Goal: Information Seeking & Learning: Find specific page/section

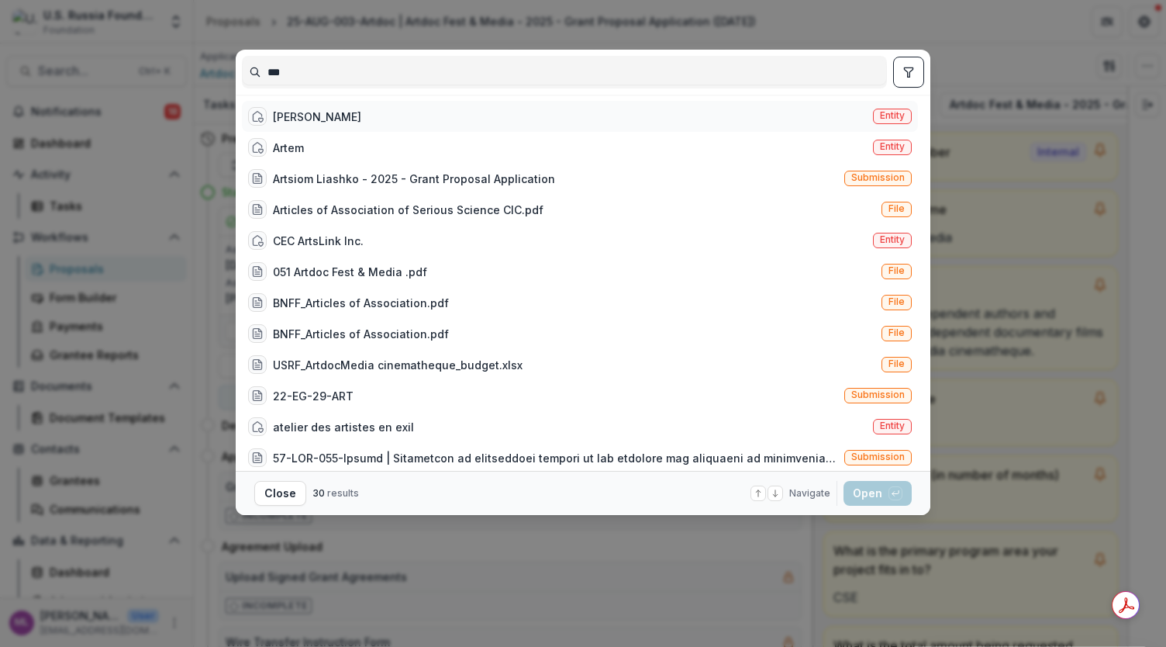
type input "***"
click at [303, 111] on div "[PERSON_NAME]" at bounding box center [317, 117] width 88 height 16
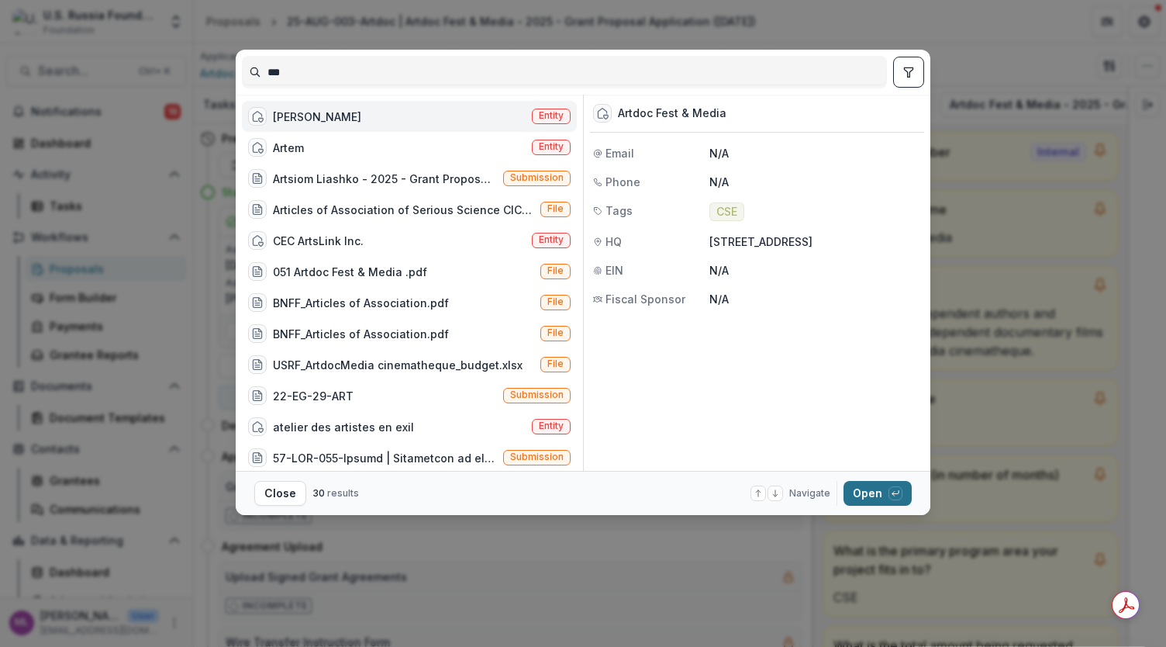
click at [847, 491] on button "Open with enter key" at bounding box center [877, 493] width 68 height 25
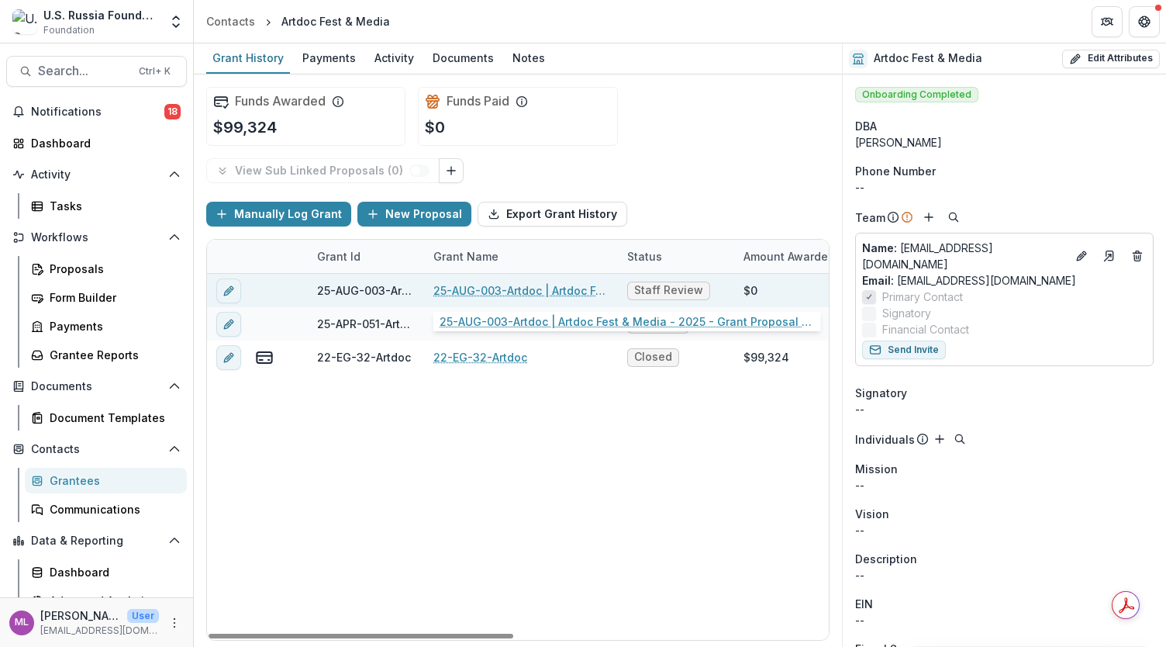
click at [519, 289] on link "25-AUG-003-Artdoc | Artdoc Fest & Media - 2025 - Grant Proposal Application ([D…" at bounding box center [520, 290] width 175 height 16
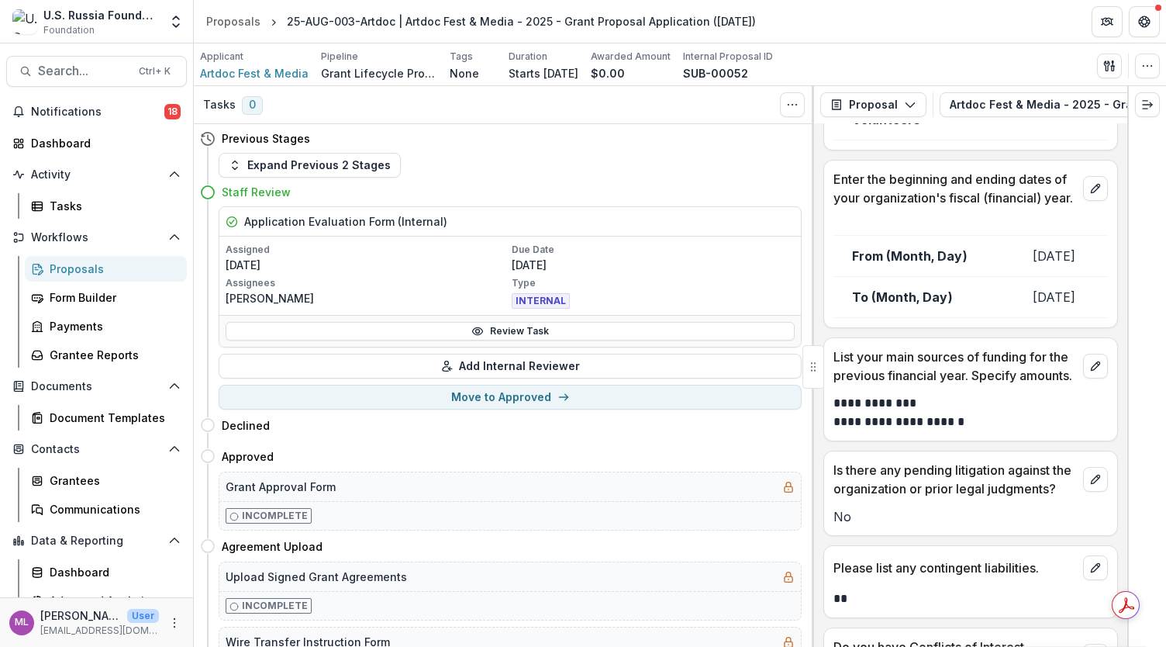
scroll to position [17283, 0]
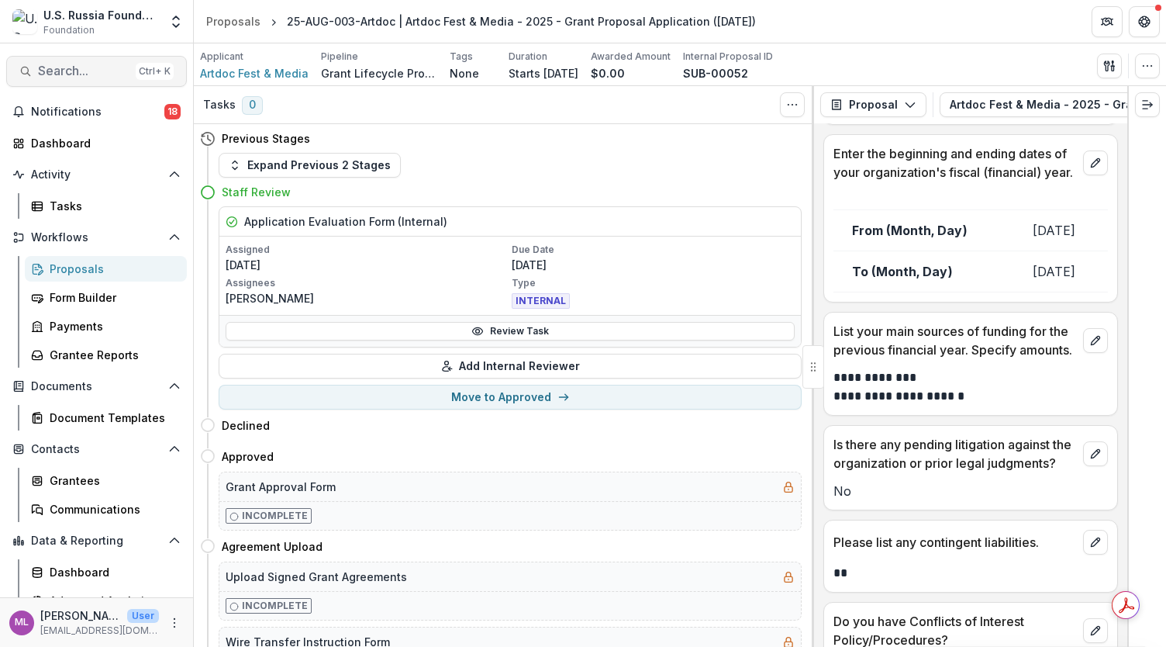
click at [84, 75] on span "Search..." at bounding box center [83, 71] width 91 height 15
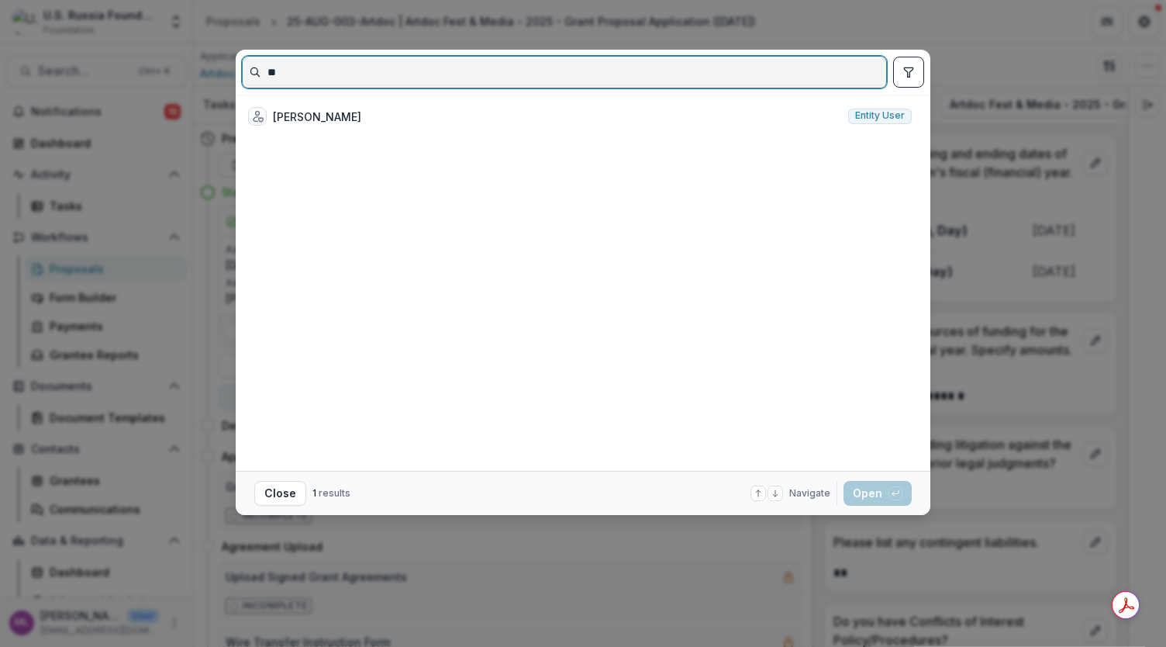
type input "*"
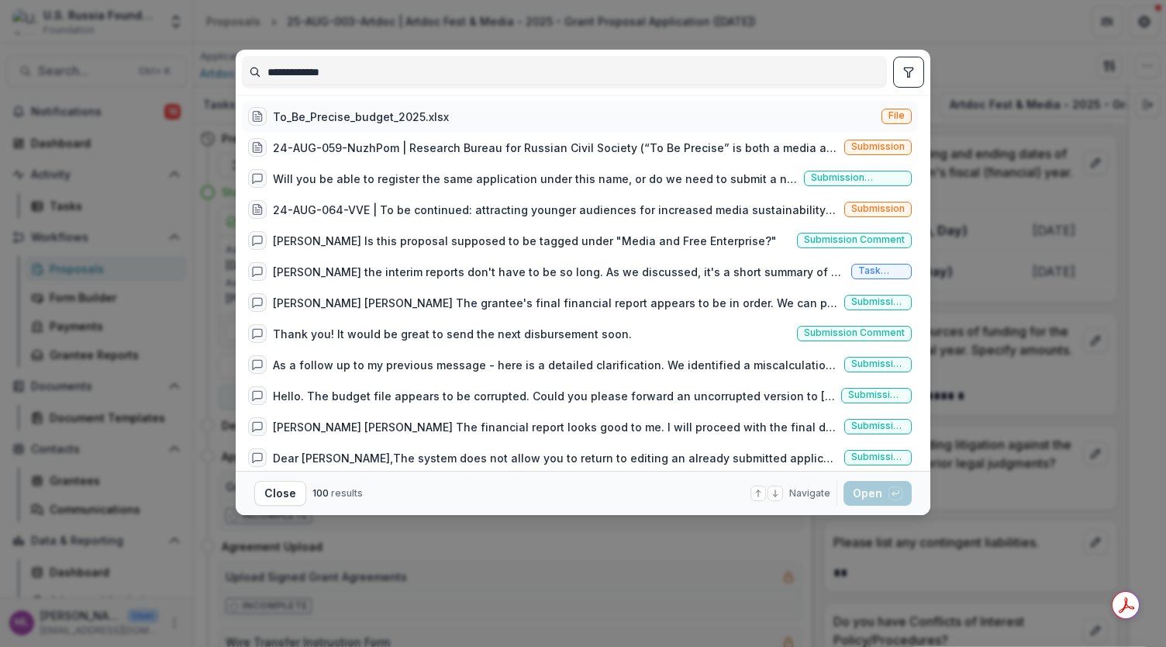
click at [397, 116] on div "To_Be_Precise_budget_2025.xlsx" at bounding box center [361, 117] width 176 height 16
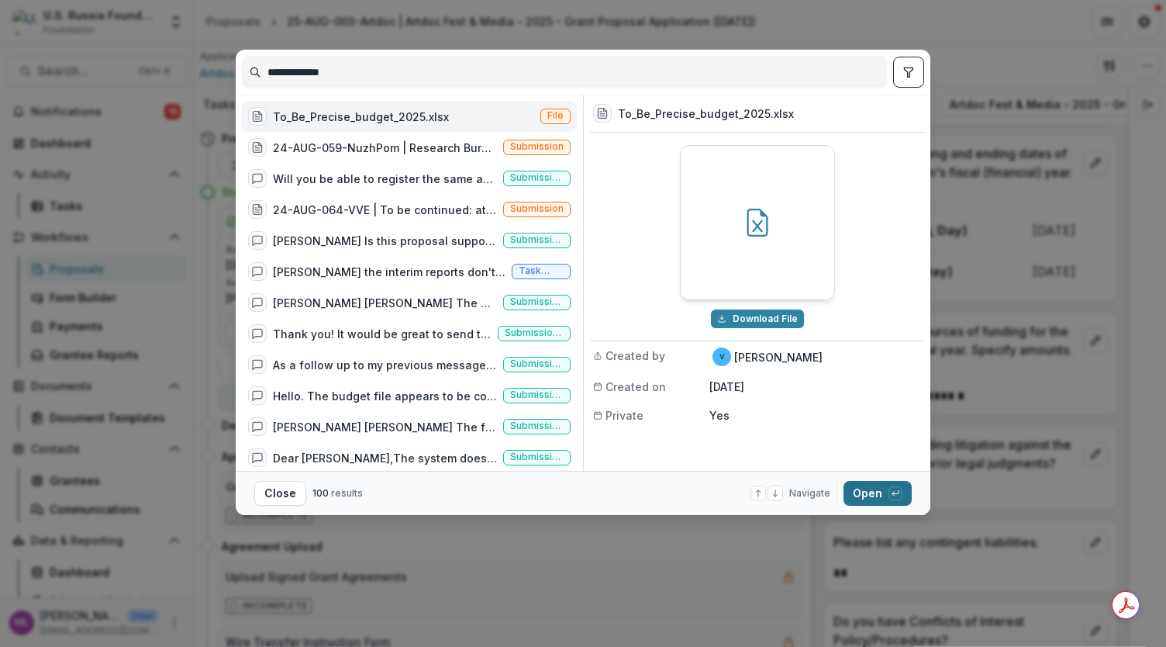
click at [859, 488] on button "Open with enter key" at bounding box center [877, 493] width 68 height 25
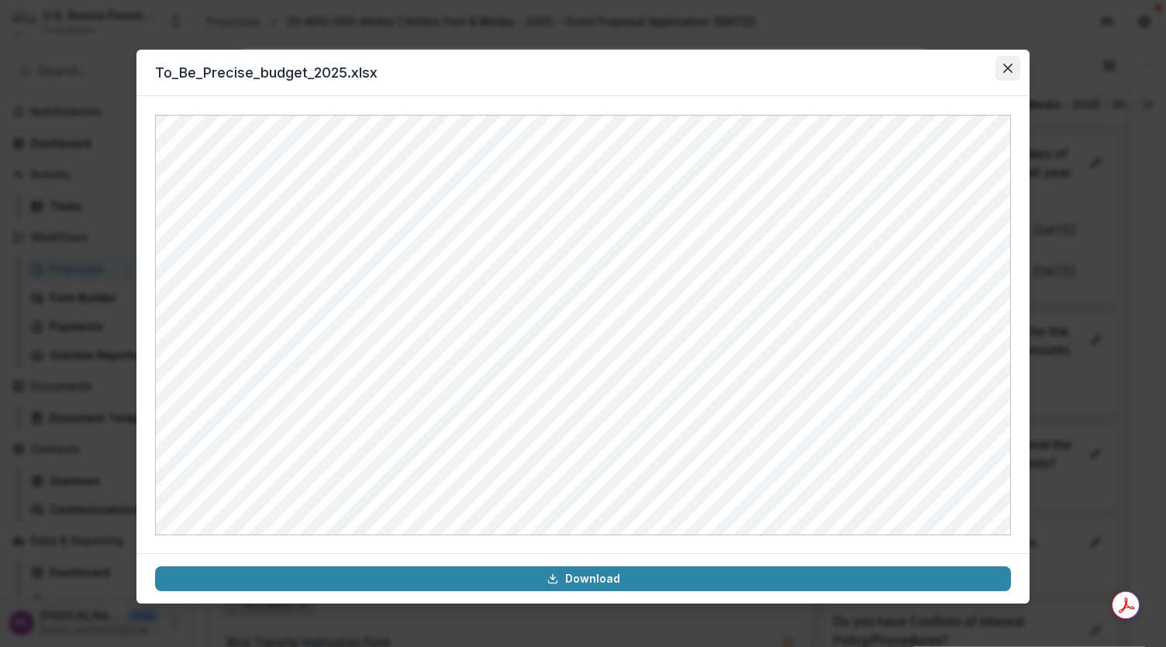
click at [1003, 67] on icon "Close" at bounding box center [1007, 68] width 9 height 9
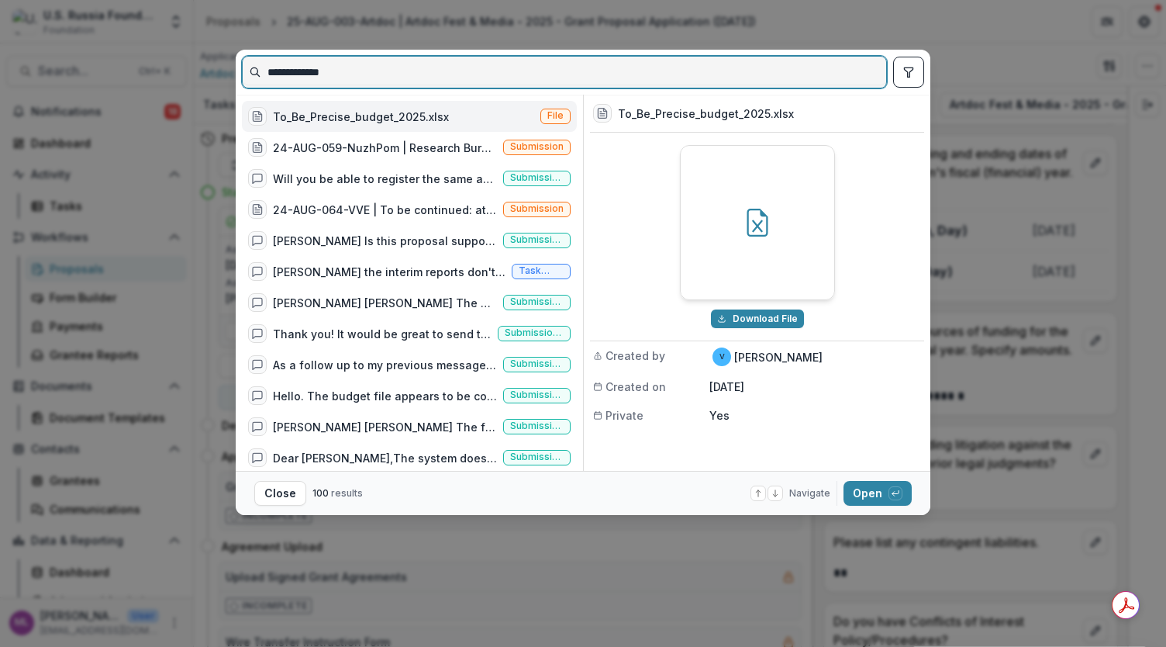
click at [423, 71] on input "**********" at bounding box center [564, 72] width 643 height 25
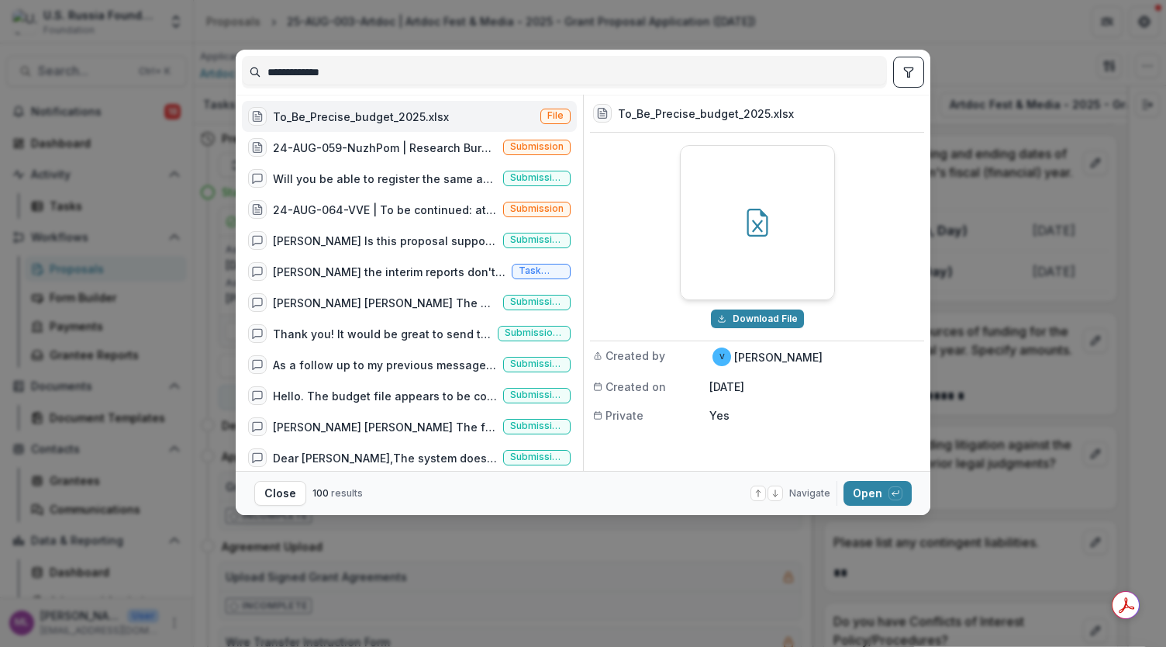
click at [332, 109] on div "To_Be_Precise_budget_2025.xlsx" at bounding box center [361, 117] width 176 height 16
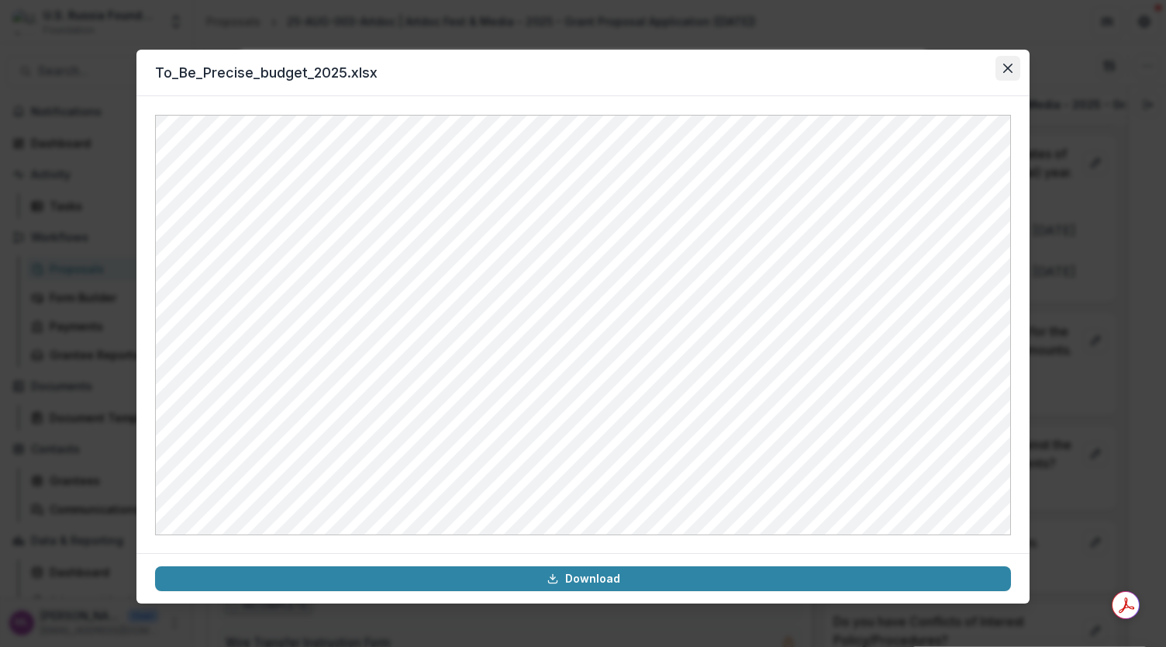
click at [1004, 75] on button "Close" at bounding box center [1007, 68] width 25 height 25
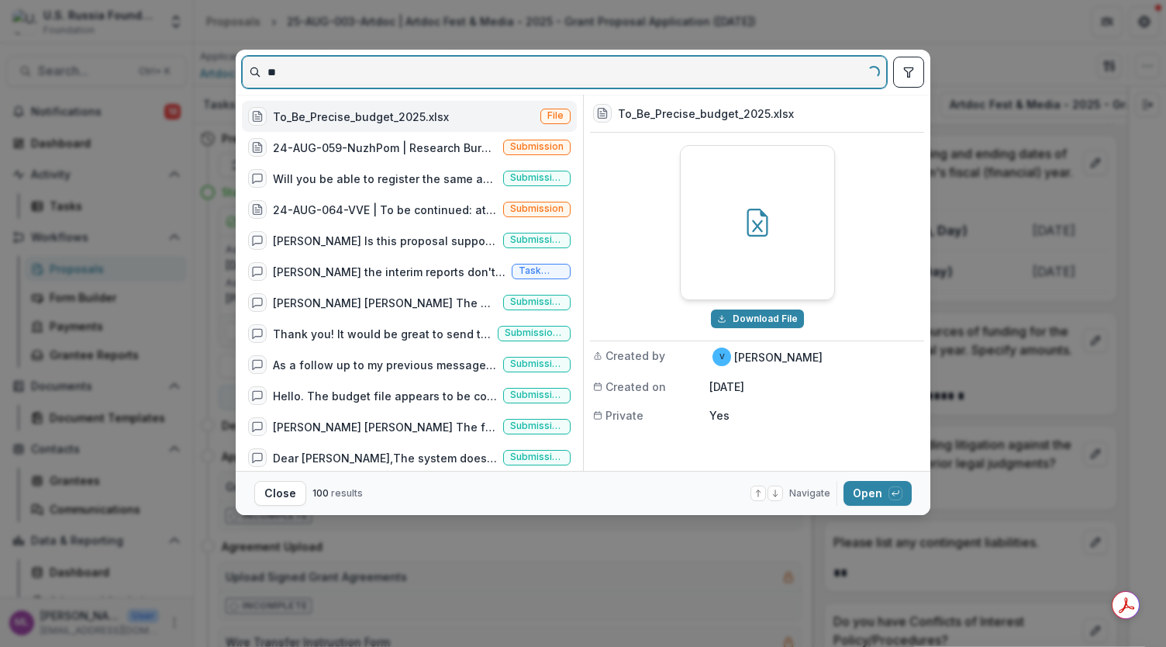
type input "*"
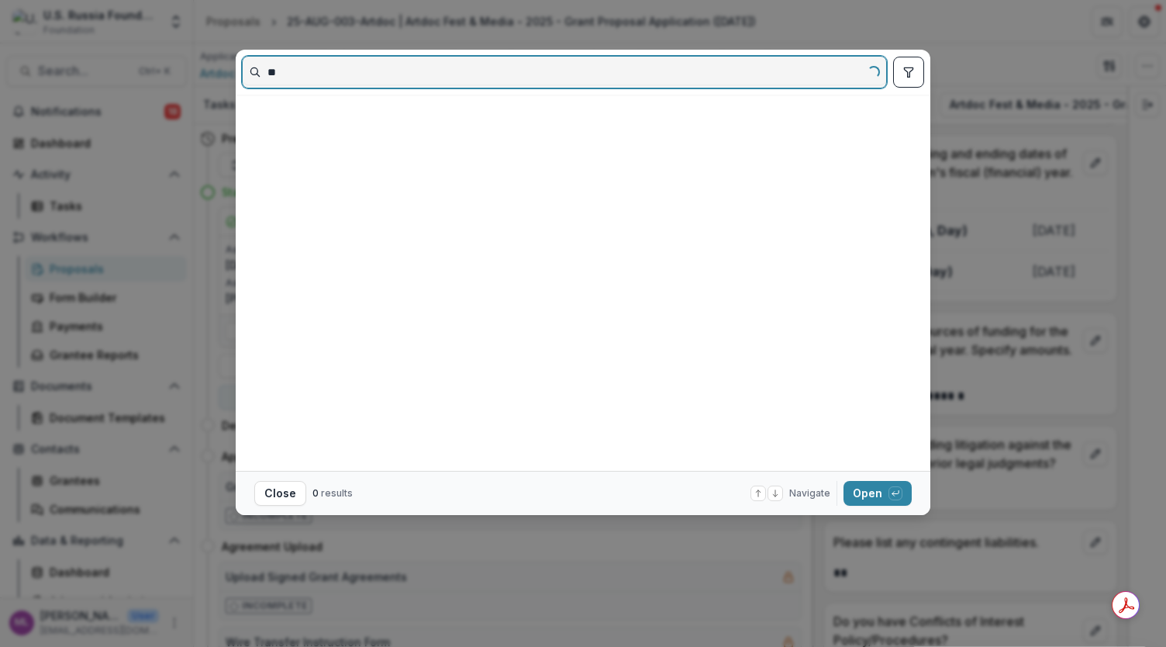
type input "*"
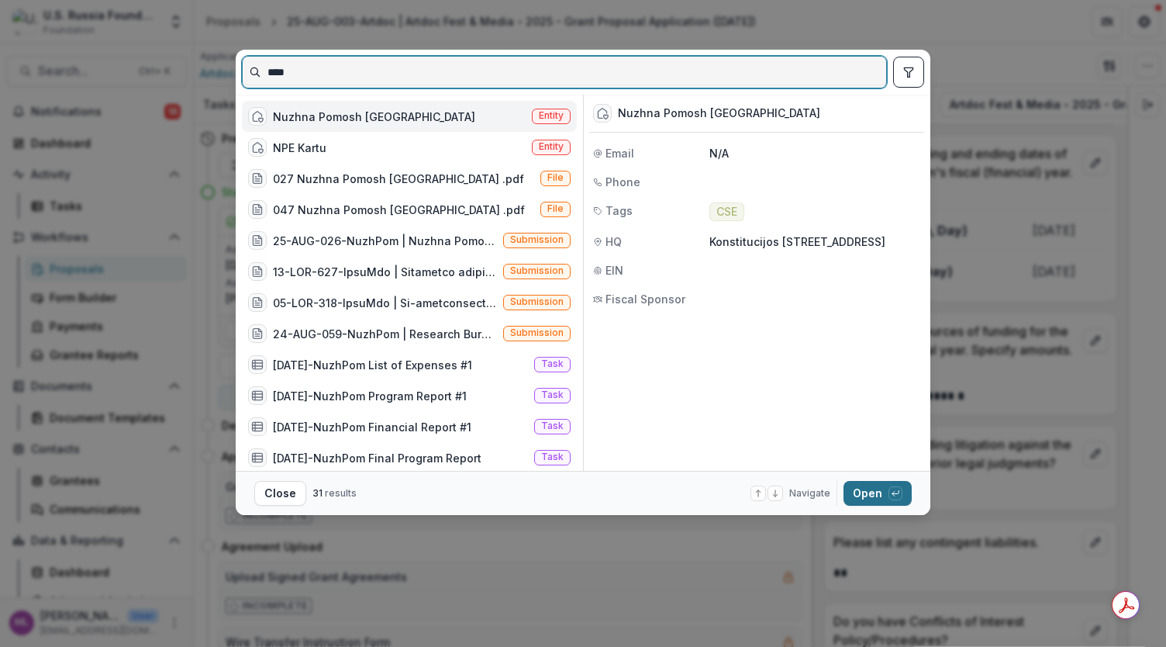
type input "****"
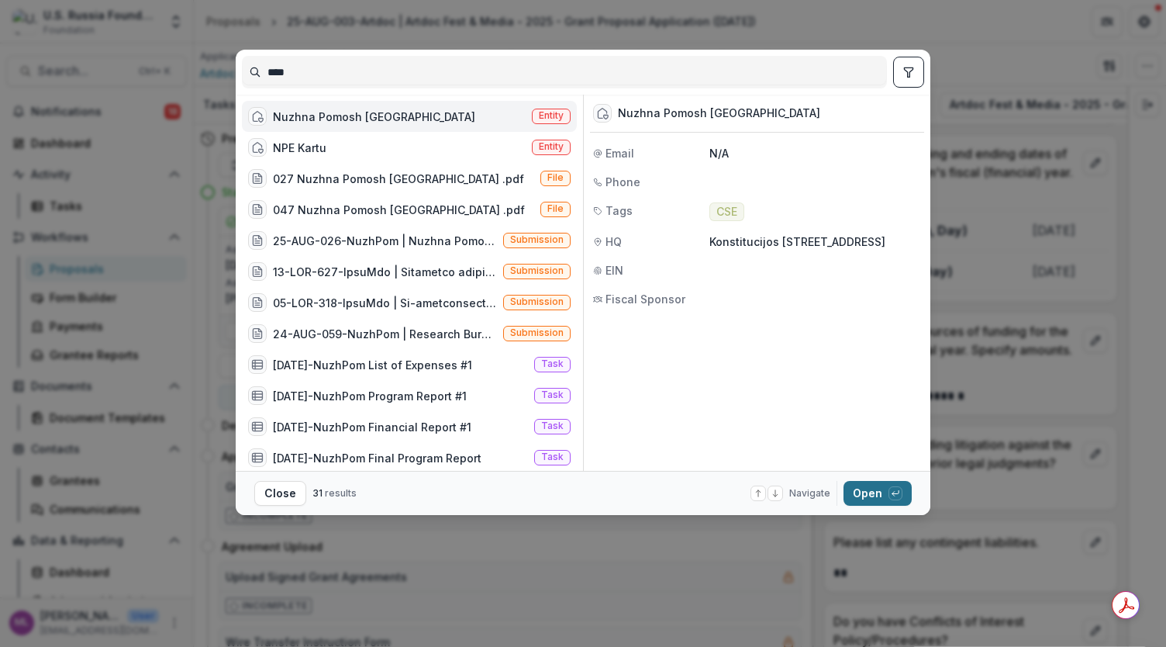
click at [879, 485] on button "Open with enter key" at bounding box center [877, 493] width 68 height 25
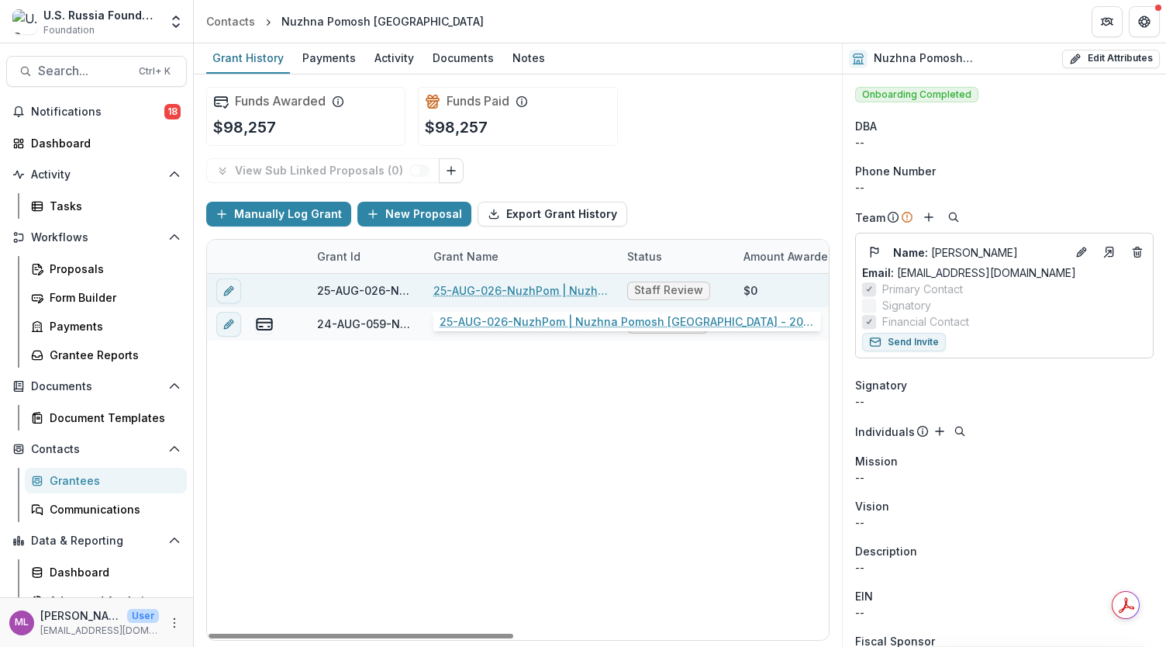
click at [558, 286] on link "25-AUG-026-NuzhPom | Nuzhna Pomosh [GEOGRAPHIC_DATA] - 2025 - Grant Proposal Ap…" at bounding box center [520, 290] width 175 height 16
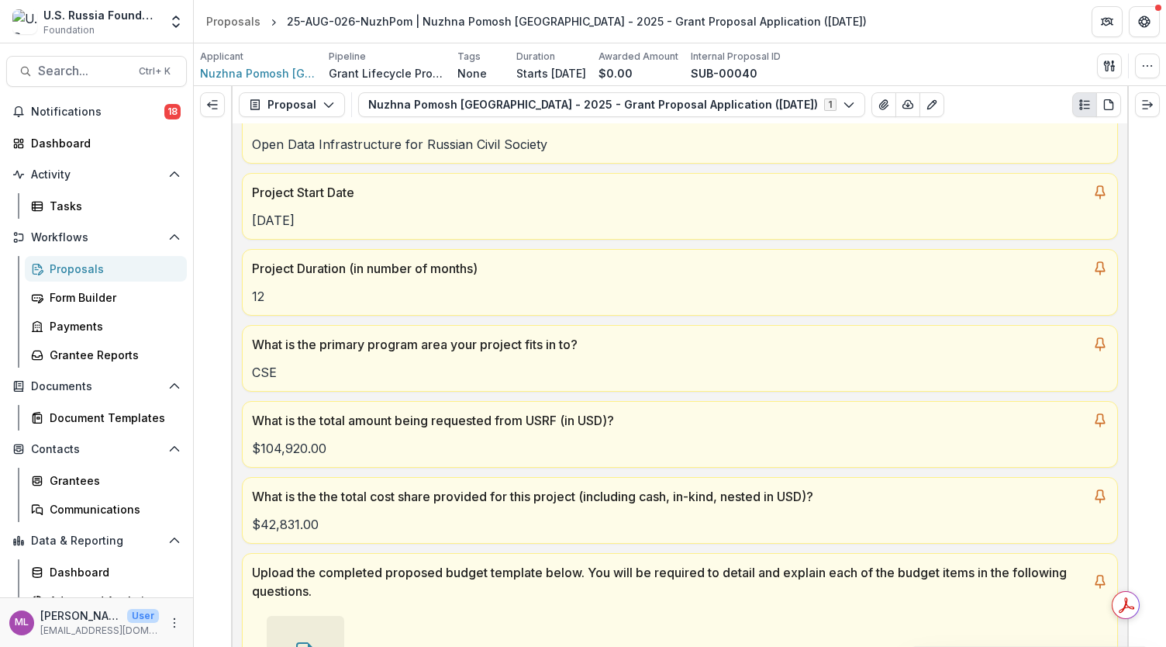
scroll to position [178, 0]
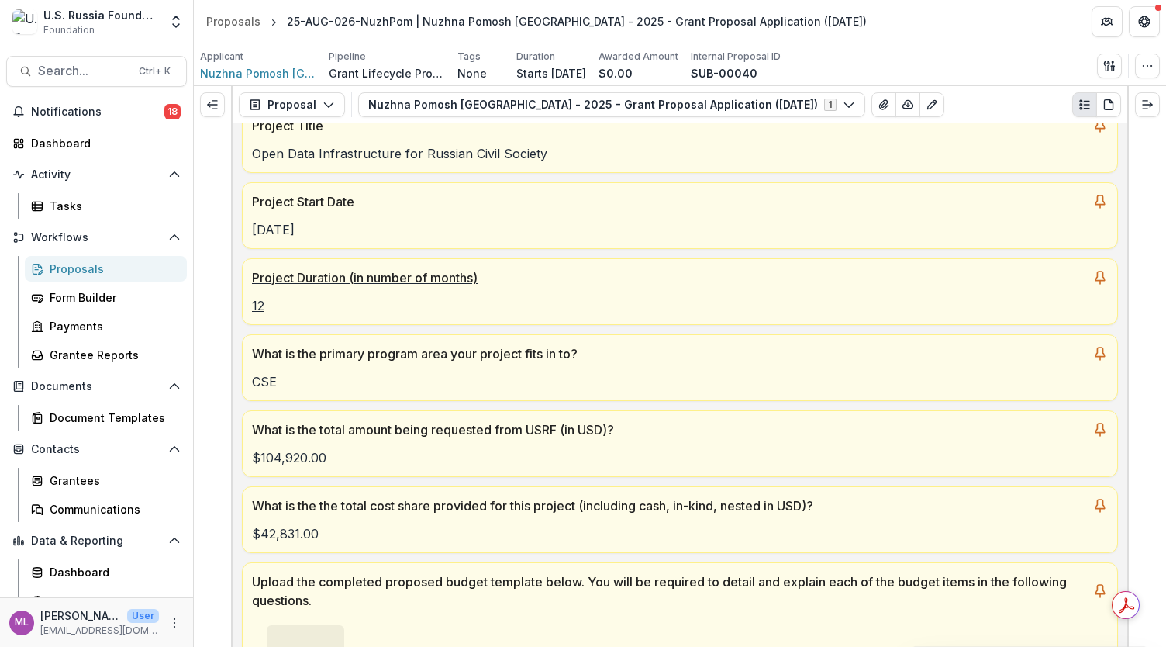
click at [820, 259] on div "Project Duration (in number of months)" at bounding box center [680, 273] width 874 height 28
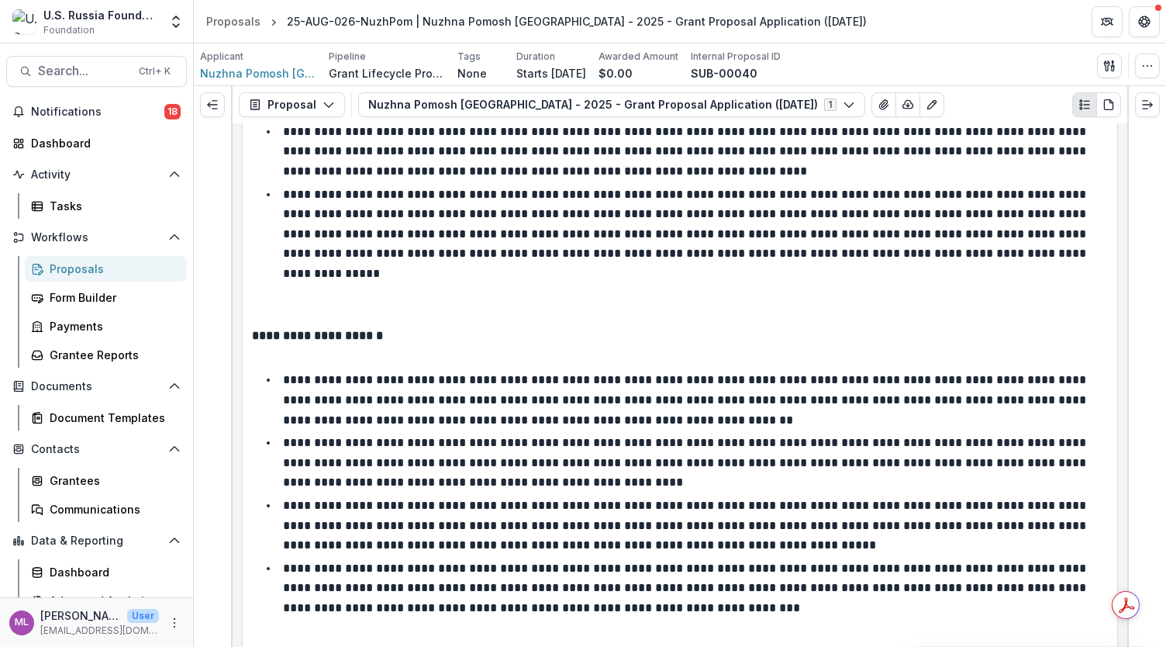
scroll to position [11887, 0]
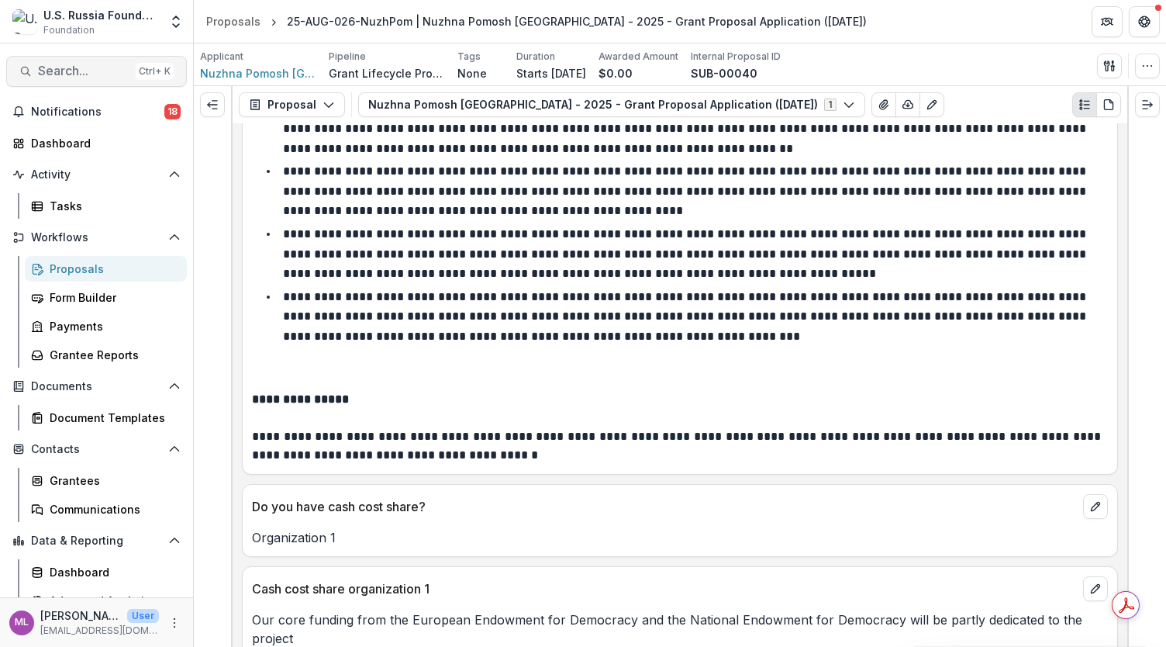
click at [84, 69] on span "Search..." at bounding box center [83, 71] width 91 height 15
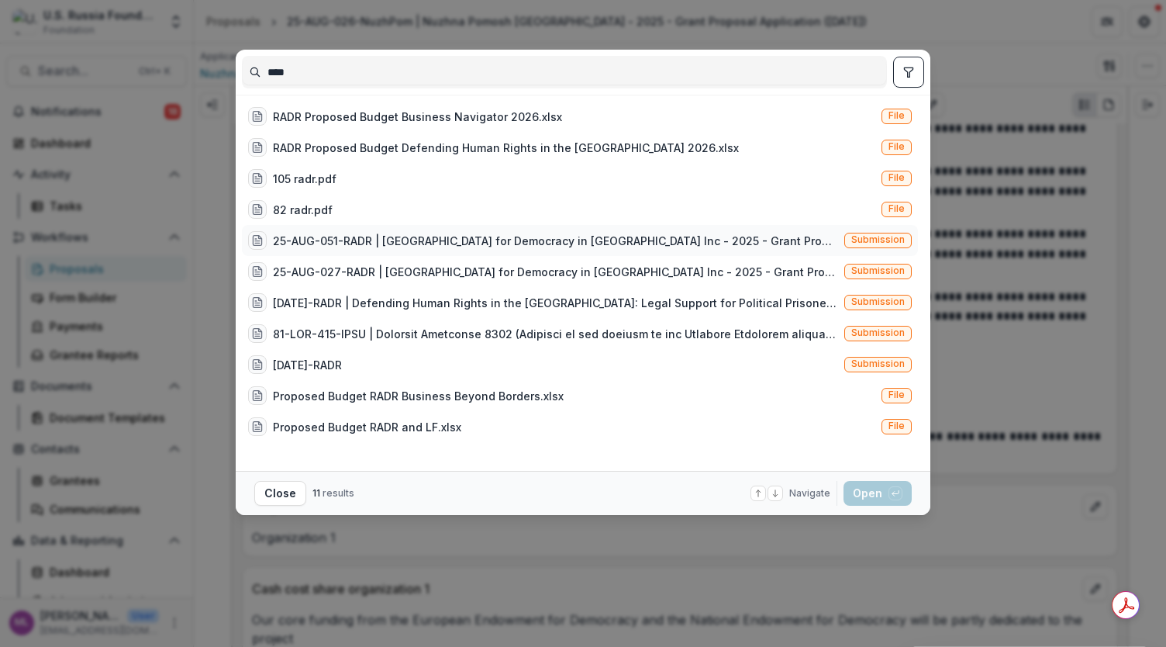
type input "****"
click at [429, 236] on div "25-AUG-051-RADR | [GEOGRAPHIC_DATA] for Democracy in [GEOGRAPHIC_DATA] Inc - 20…" at bounding box center [555, 241] width 565 height 16
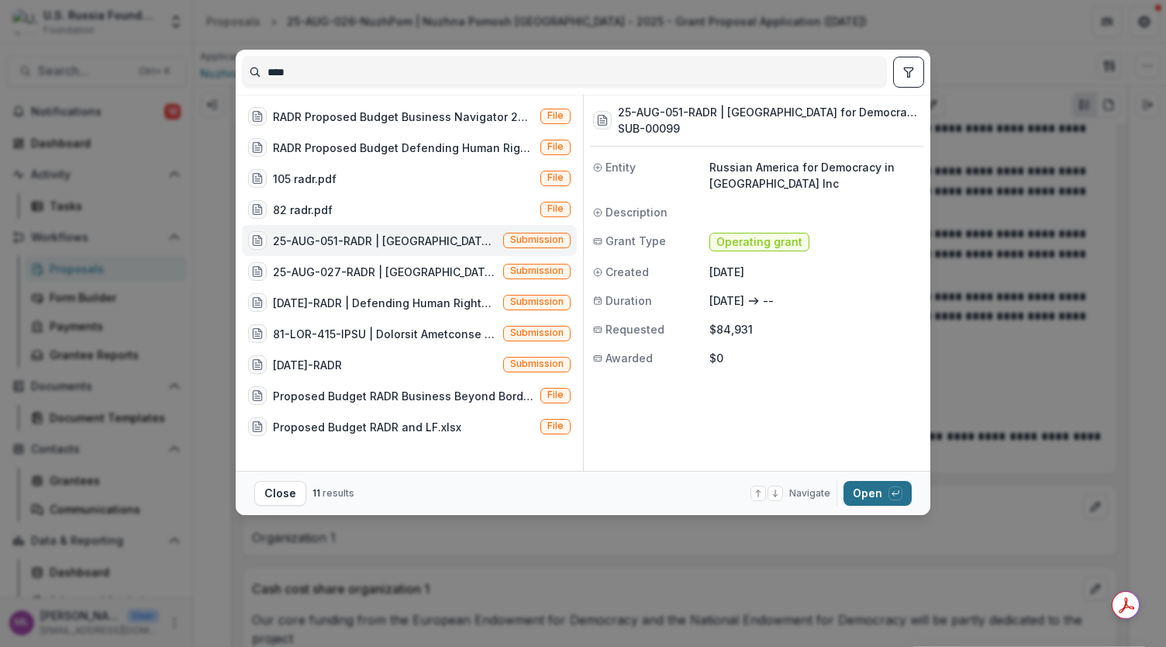
click at [863, 485] on button "Open with enter key" at bounding box center [877, 493] width 68 height 25
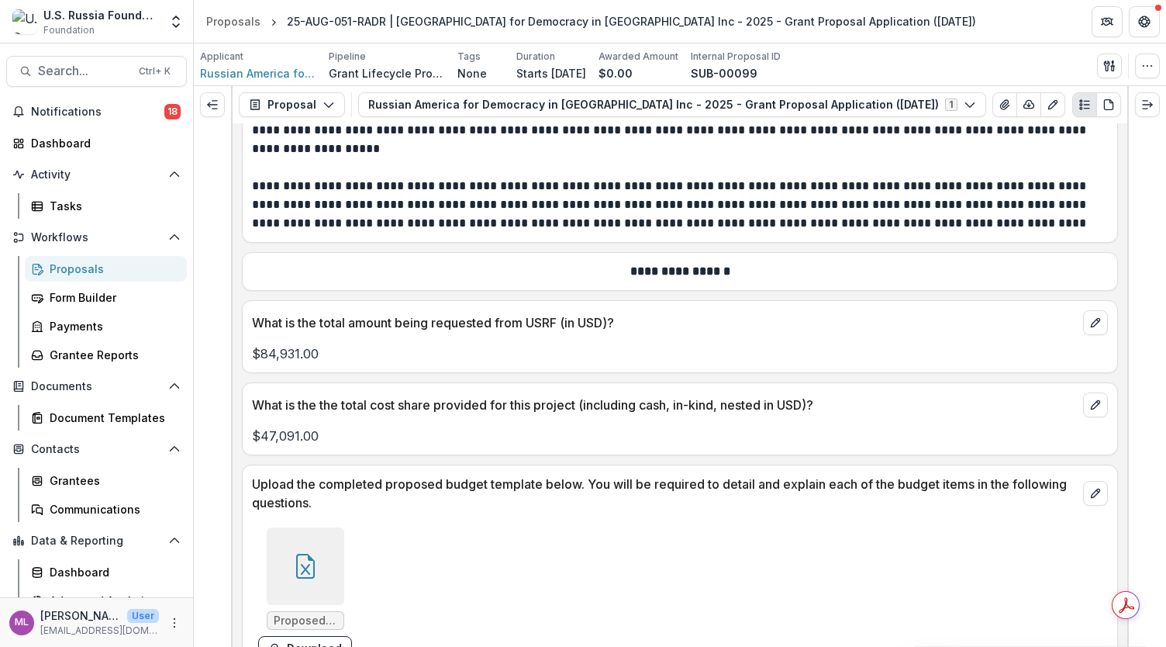
scroll to position [8879, 0]
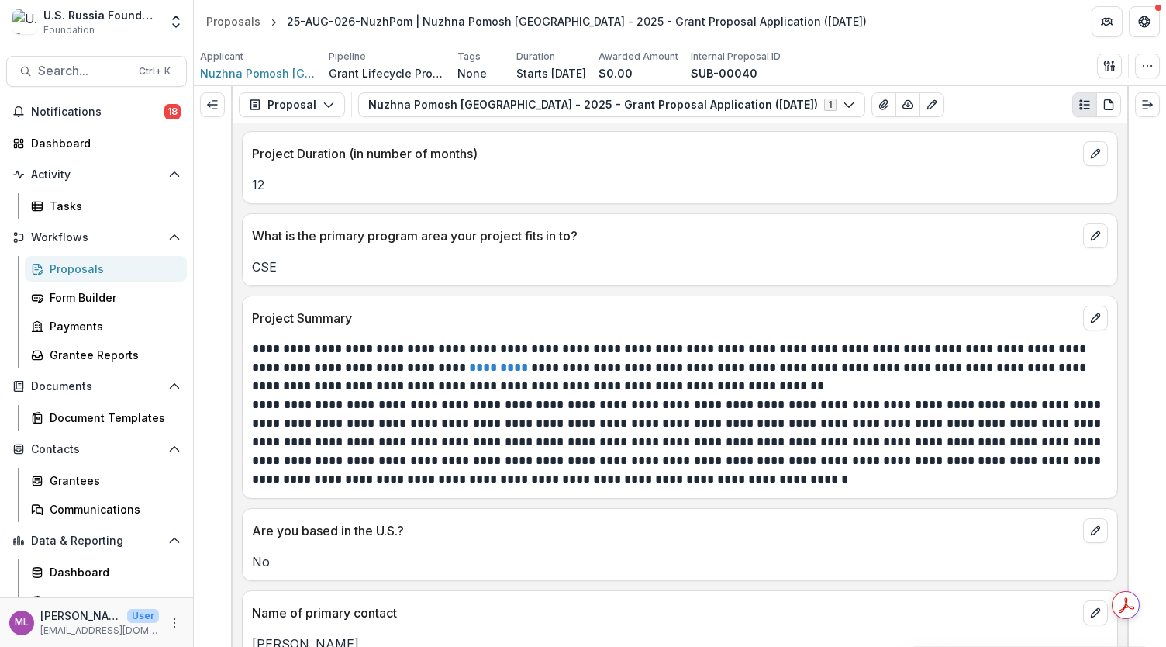
scroll to position [1299, 0]
click at [104, 77] on span "Search..." at bounding box center [83, 71] width 91 height 15
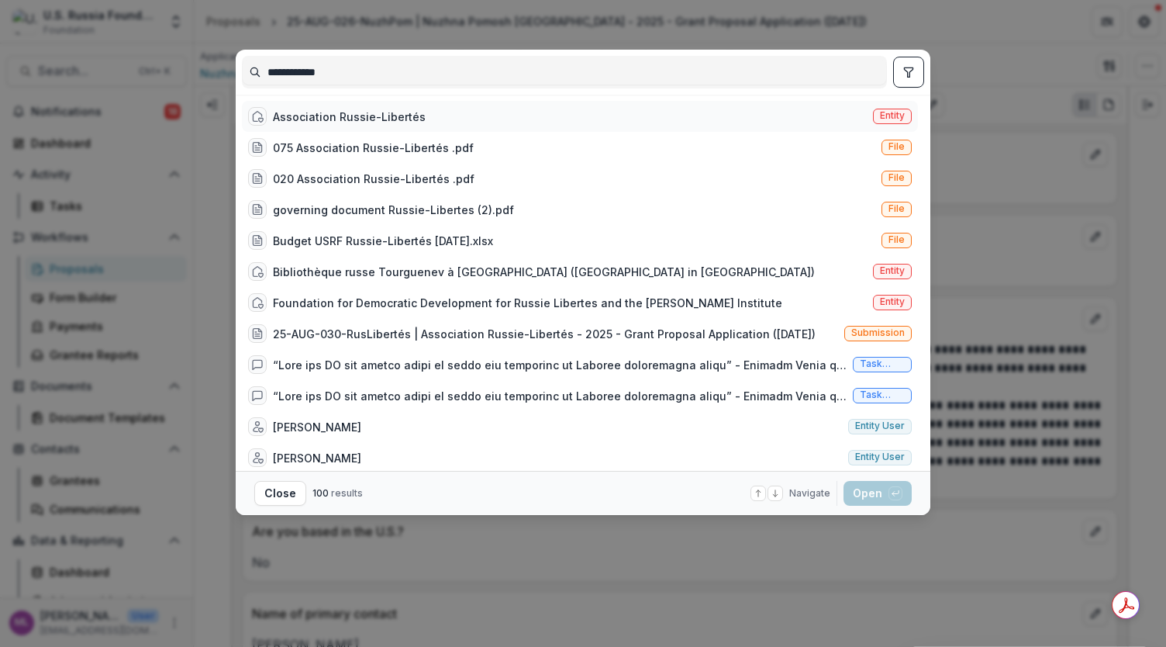
type input "**********"
click at [314, 111] on div "Association Russie-Libertés" at bounding box center [349, 117] width 153 height 16
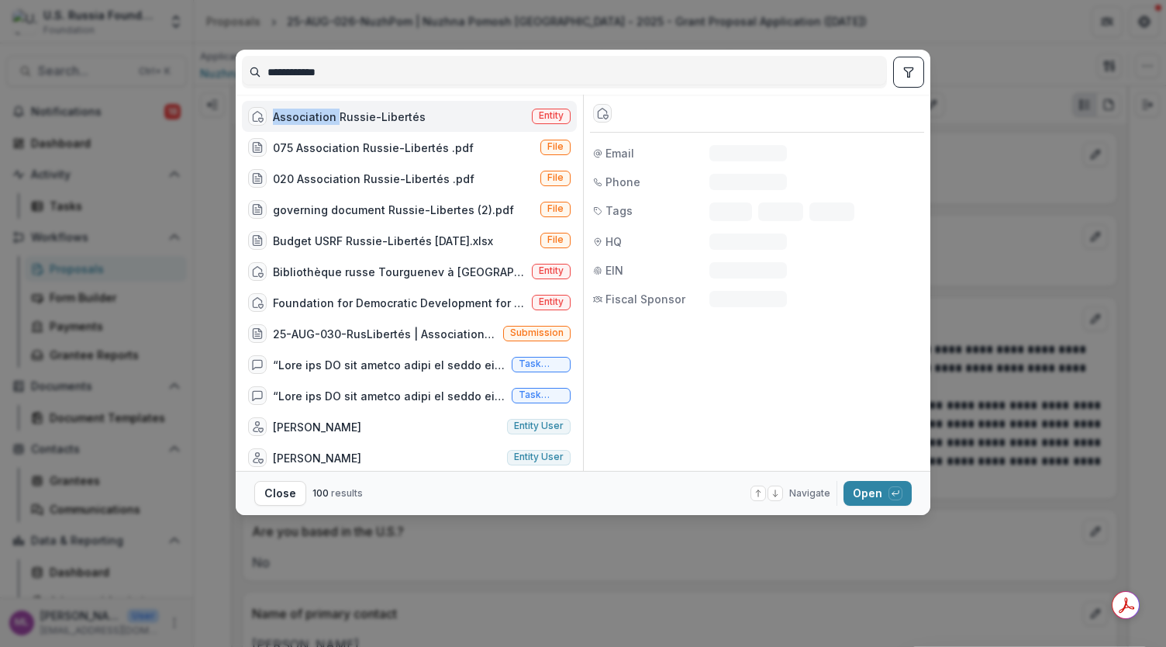
click at [314, 111] on div "Association Russie-Libertés" at bounding box center [349, 117] width 153 height 16
